Goal: Transaction & Acquisition: Purchase product/service

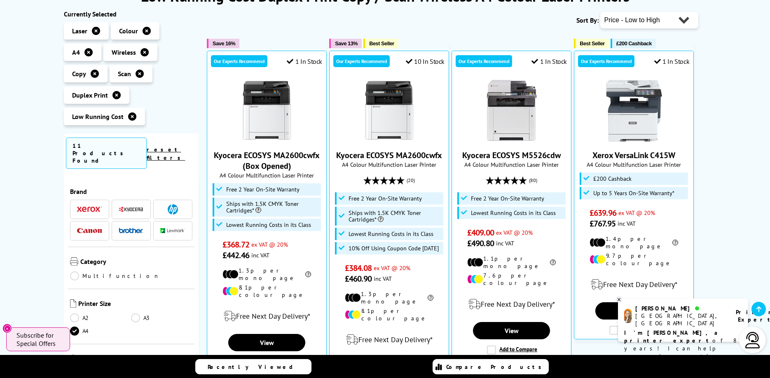
drag, startPoint x: 70, startPoint y: 229, endPoint x: 49, endPoint y: 226, distance: 20.9
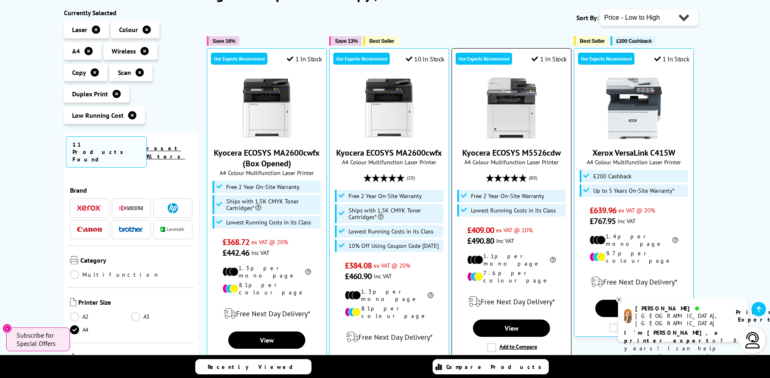
scroll to position [126, 0]
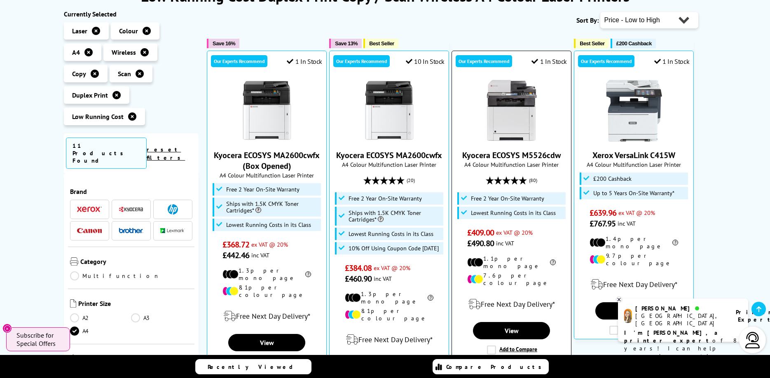
click at [512, 154] on link "Kyocera ECOSYS M5526cdw" at bounding box center [511, 155] width 98 height 11
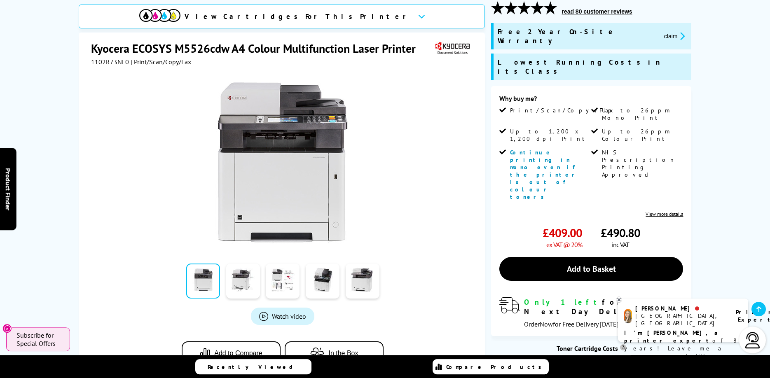
scroll to position [126, 0]
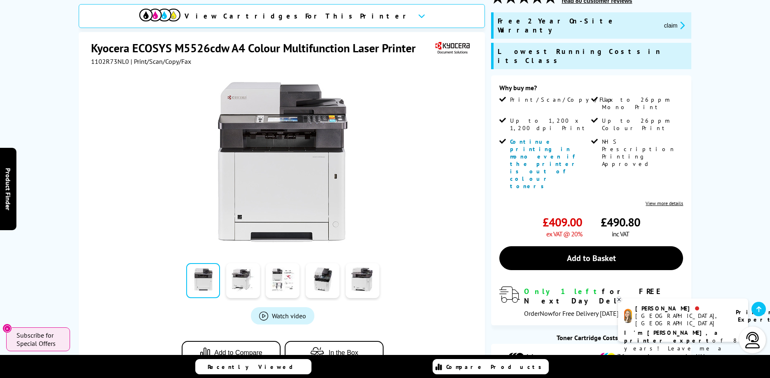
drag, startPoint x: 128, startPoint y: 164, endPoint x: 103, endPoint y: 145, distance: 31.2
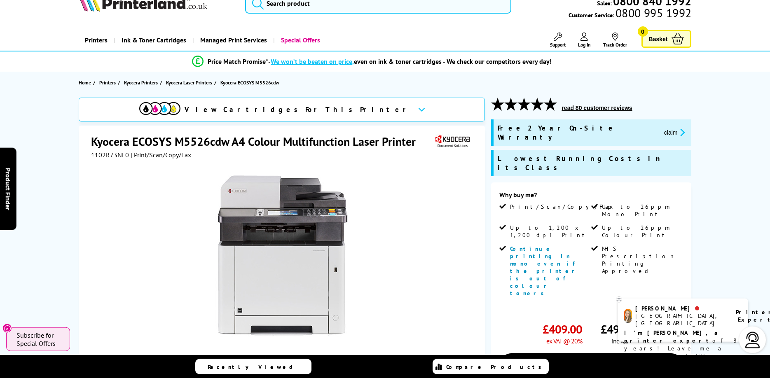
scroll to position [0, 0]
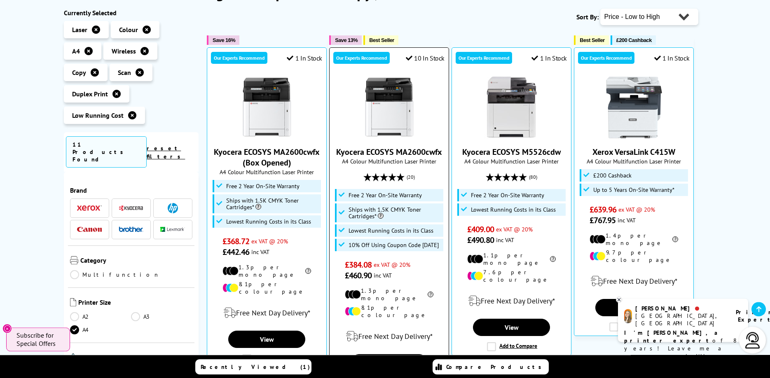
scroll to position [168, 0]
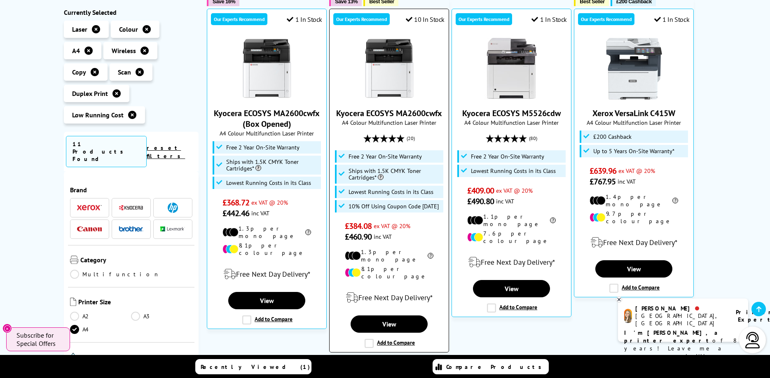
click at [399, 113] on link "Kyocera ECOSYS MA2600cwfx" at bounding box center [389, 113] width 106 height 11
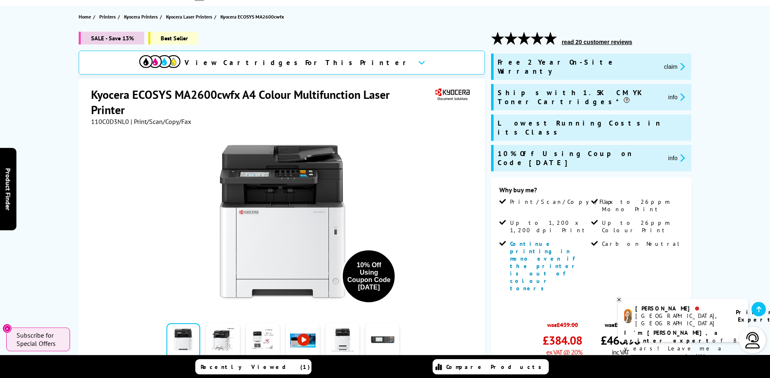
scroll to position [84, 0]
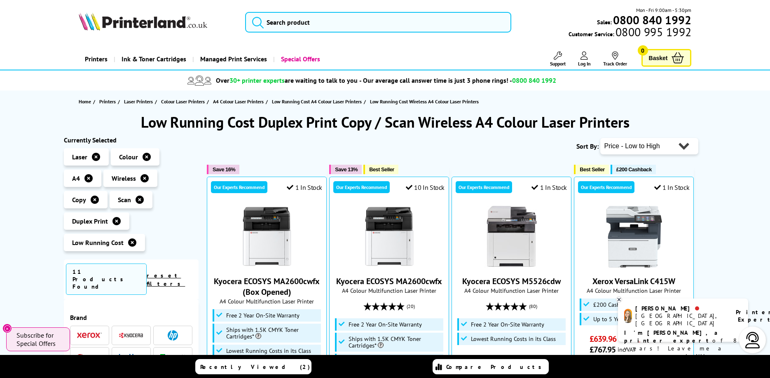
click at [143, 177] on icon at bounding box center [144, 178] width 8 height 8
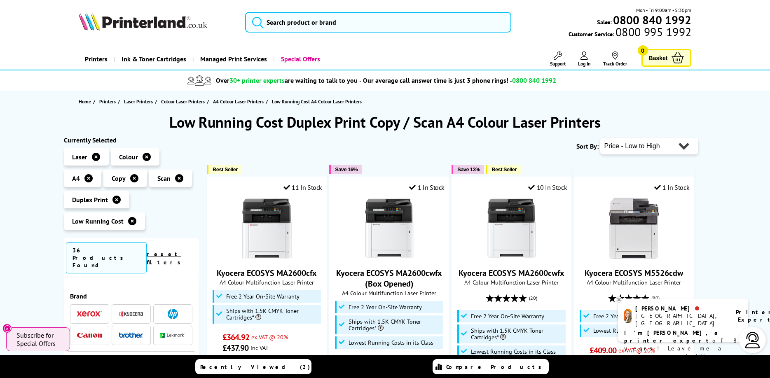
click at [131, 221] on icon at bounding box center [132, 221] width 8 height 8
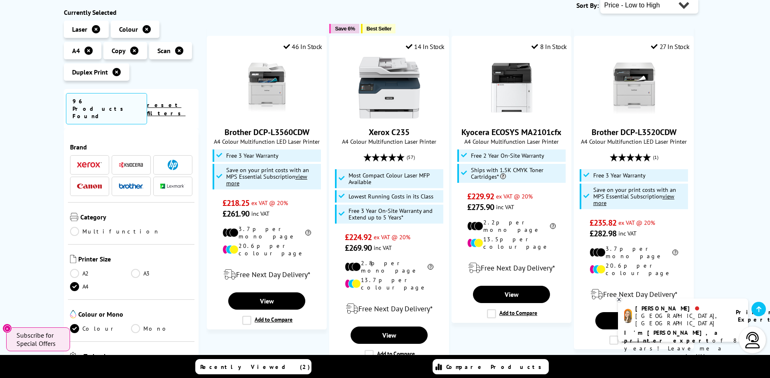
scroll to position [126, 0]
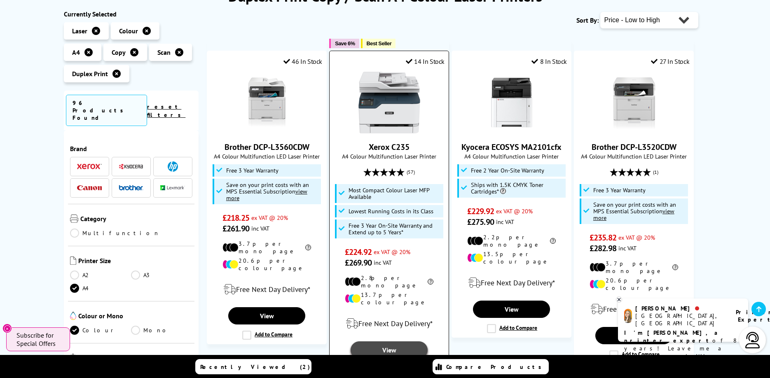
click at [388, 341] on link "View" at bounding box center [388, 349] width 77 height 17
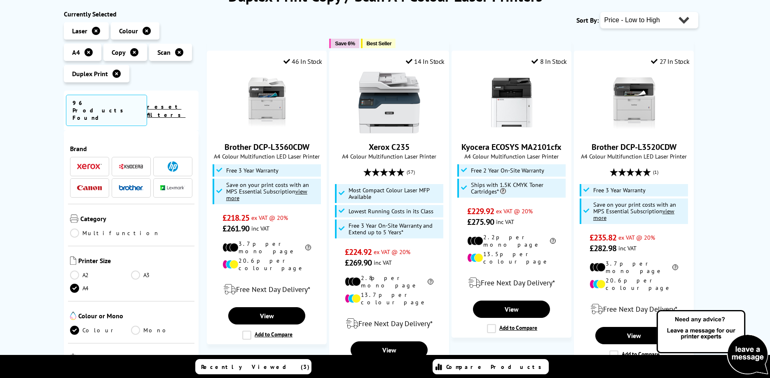
scroll to position [126, 0]
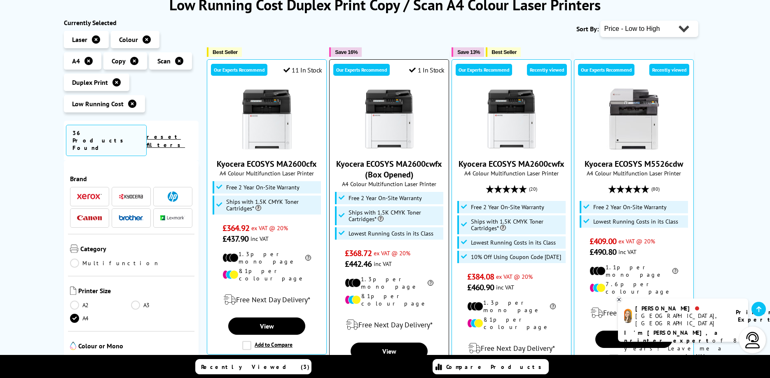
scroll to position [168, 0]
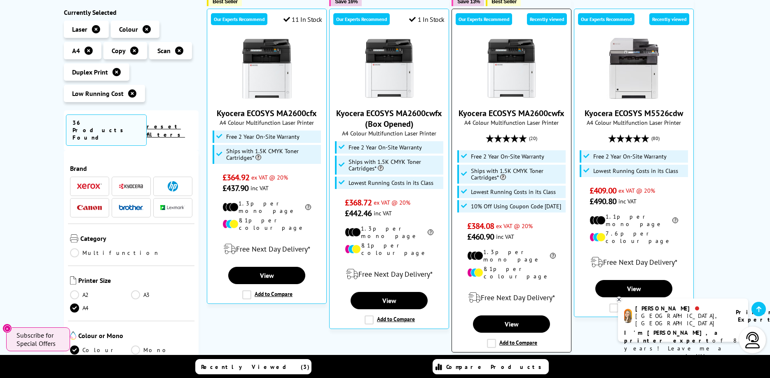
drag, startPoint x: 543, startPoint y: 206, endPoint x: 560, endPoint y: 208, distance: 17.3
click at [560, 208] on span "10% Off Using Coupon Code [DATE]" at bounding box center [516, 206] width 90 height 7
copy span "[DATE]"
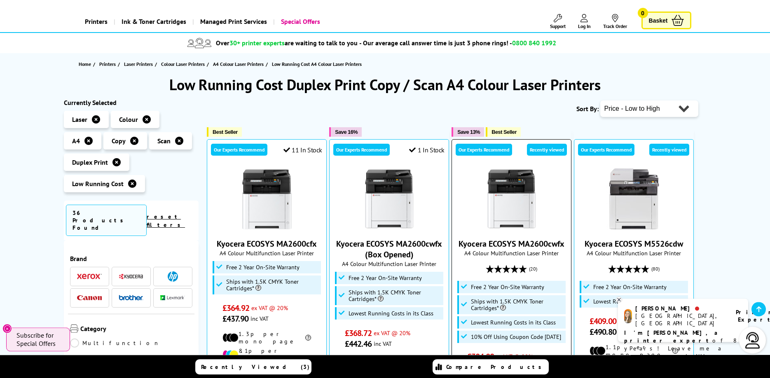
scroll to position [126, 0]
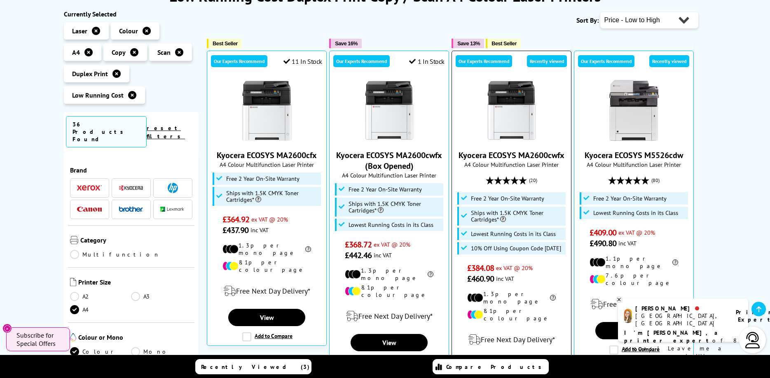
drag, startPoint x: 456, startPoint y: 154, endPoint x: 563, endPoint y: 156, distance: 107.5
click at [563, 156] on div "Our Experts Recommend 10 In Stock Recently viewed Kyocera ECOSYS MA2600cwfx A4 …" at bounding box center [511, 223] width 120 height 344
copy link "Kyocera ECOSYS MA2600cwfx"
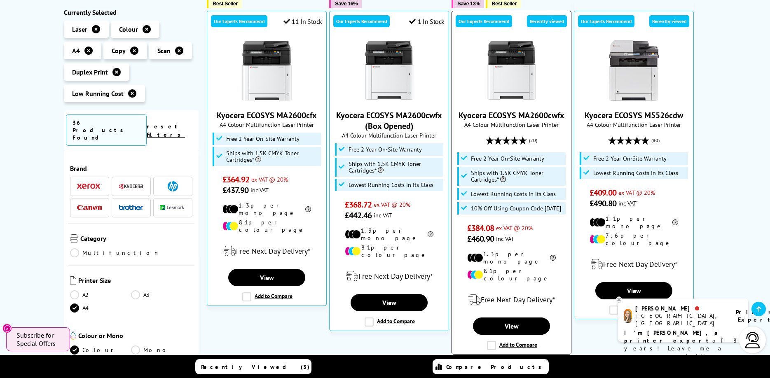
scroll to position [294, 0]
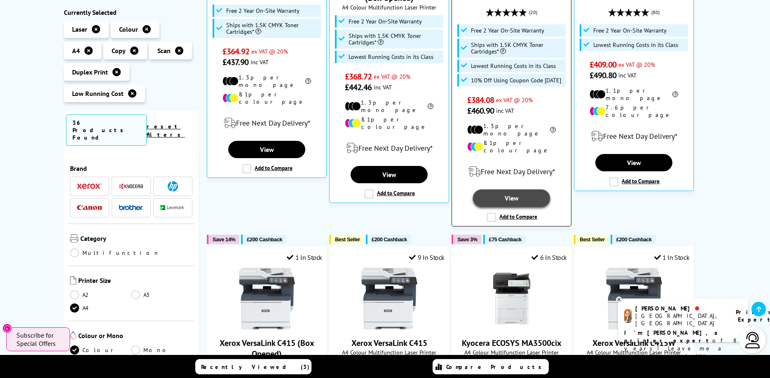
click at [511, 189] on link "View" at bounding box center [511, 197] width 77 height 17
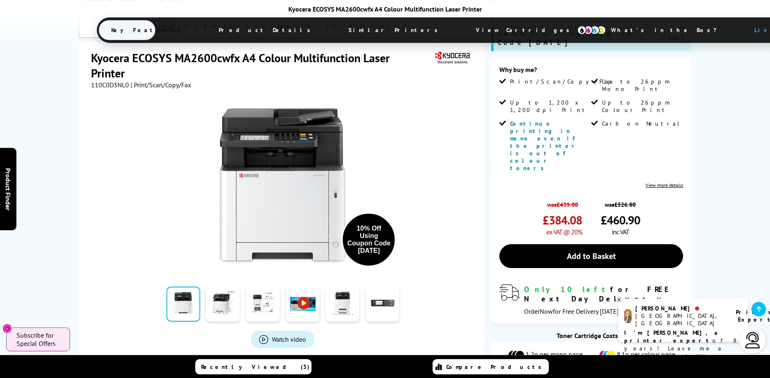
scroll to position [210, 0]
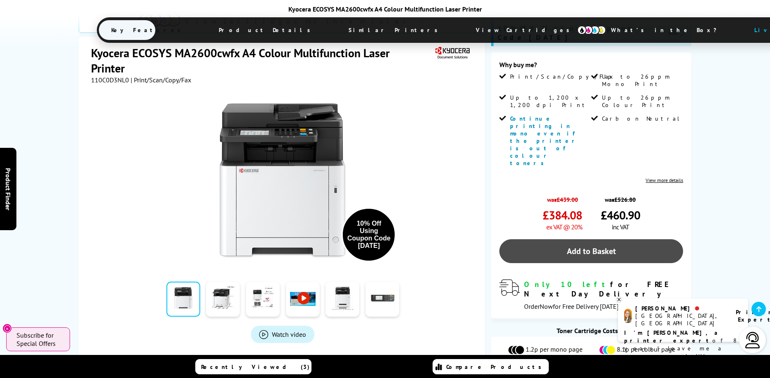
click at [575, 239] on link "Add to Basket" at bounding box center [591, 251] width 184 height 24
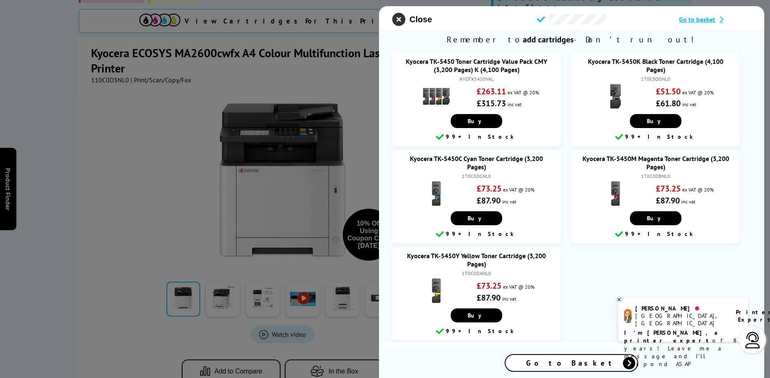
click at [398, 20] on icon "close modal" at bounding box center [398, 19] width 13 height 13
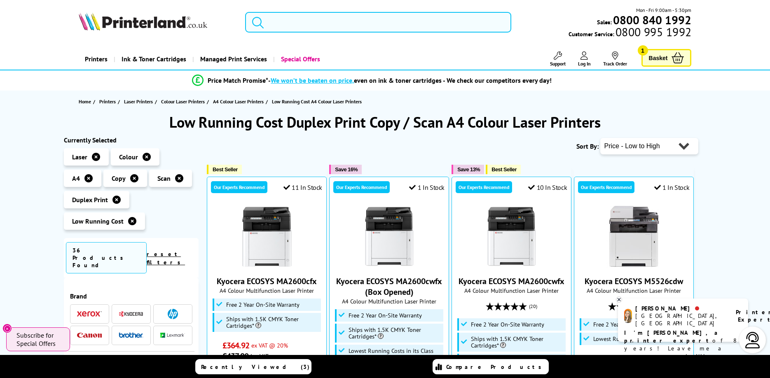
click at [338, 25] on input "search" at bounding box center [378, 22] width 266 height 21
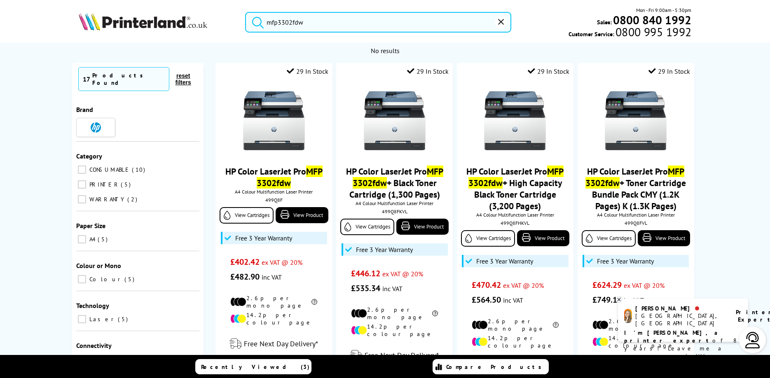
type input "mfp3302fdw"
